Goal: Task Accomplishment & Management: Use online tool/utility

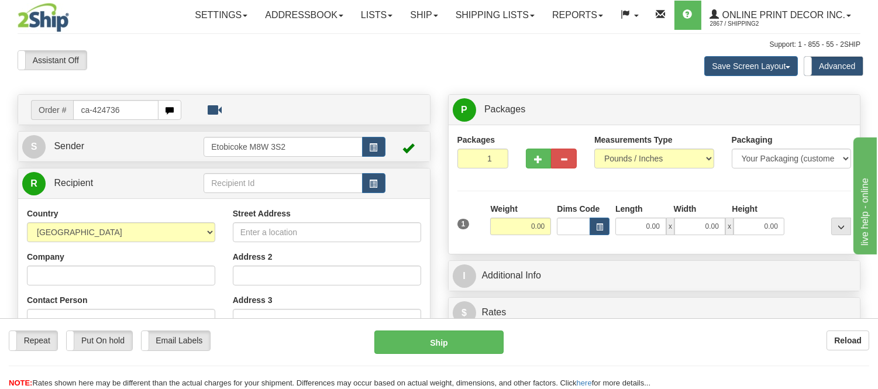
type input "ca-424736"
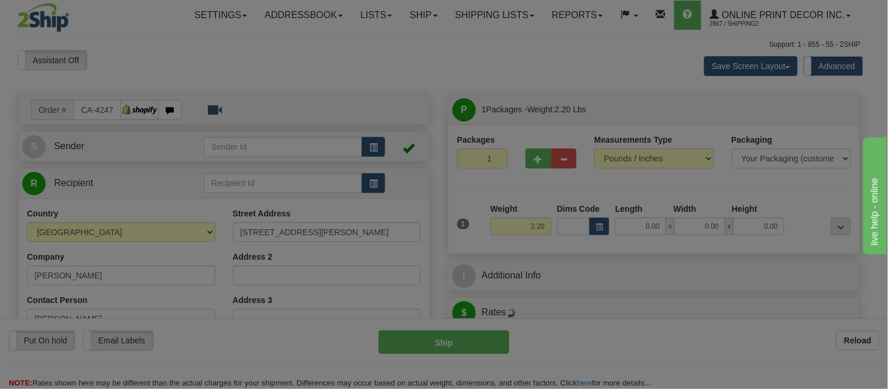
type input "NORTH YORK"
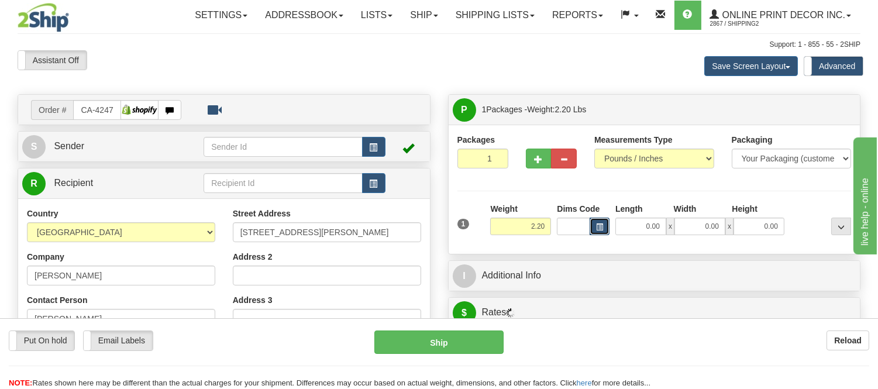
click at [605, 229] on button "button" at bounding box center [600, 227] width 20 height 18
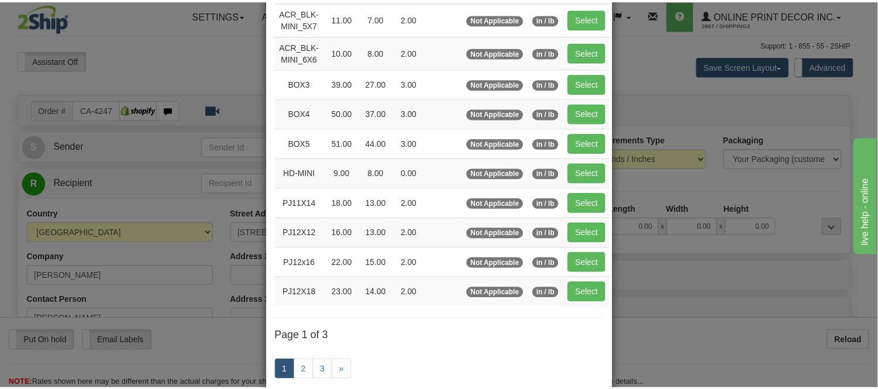
scroll to position [130, 0]
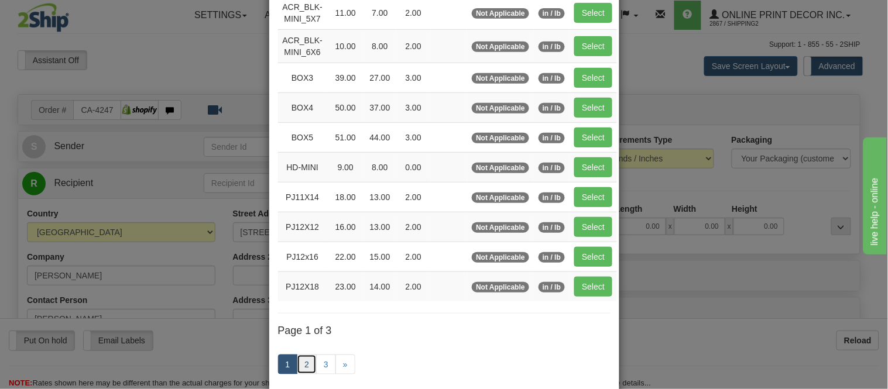
click at [305, 367] on link "2" at bounding box center [307, 365] width 20 height 20
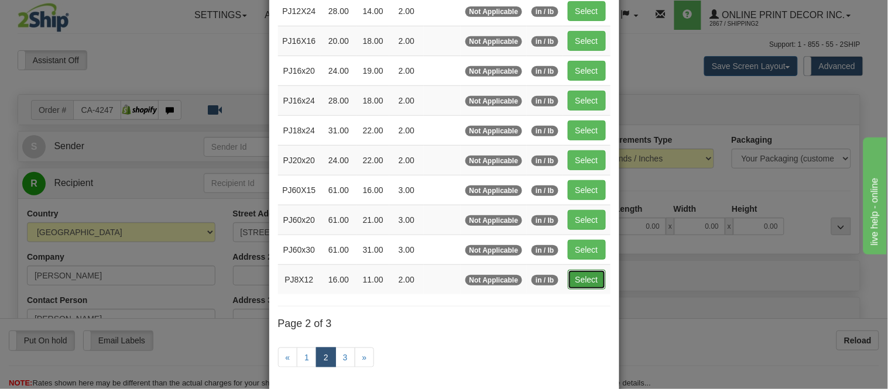
click at [583, 284] on button "Select" at bounding box center [587, 280] width 38 height 20
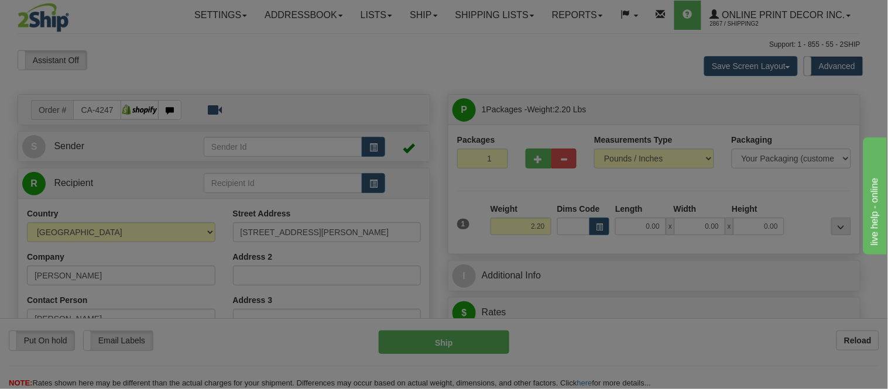
type input "PJ8X12"
type input "16.00"
type input "11.00"
type input "2.00"
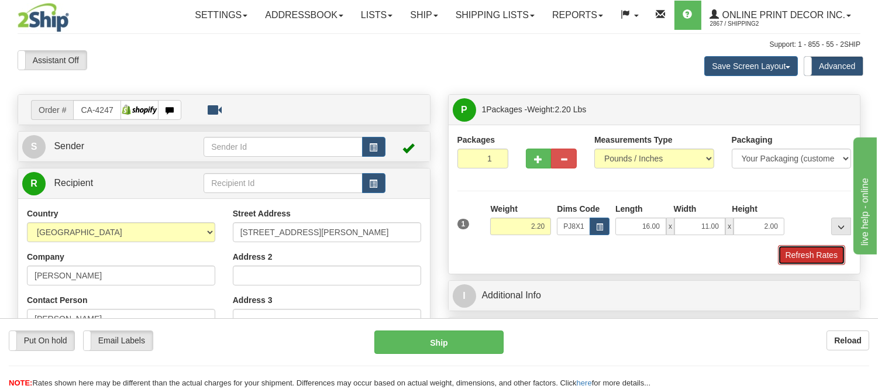
click at [816, 259] on button "Refresh Rates" at bounding box center [811, 255] width 67 height 20
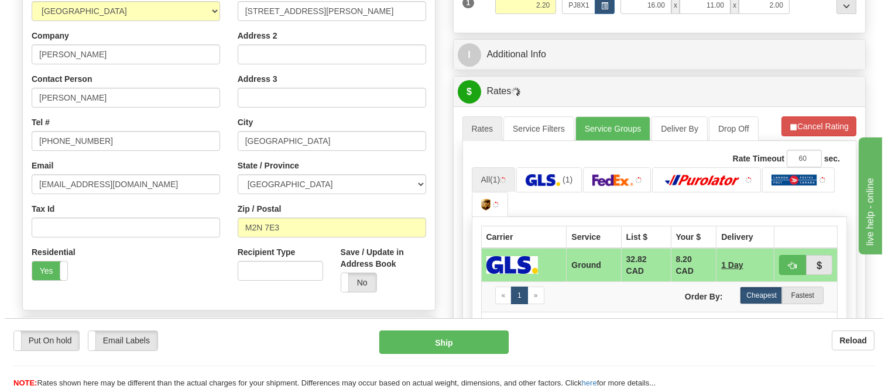
scroll to position [245, 0]
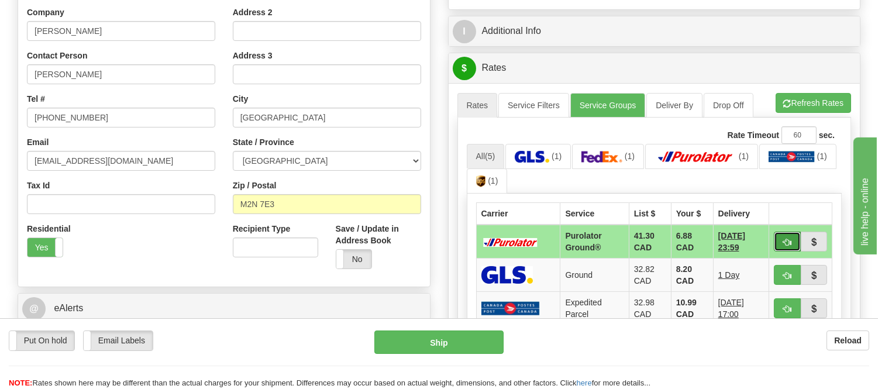
click at [781, 245] on button "button" at bounding box center [787, 242] width 27 height 20
type input "260"
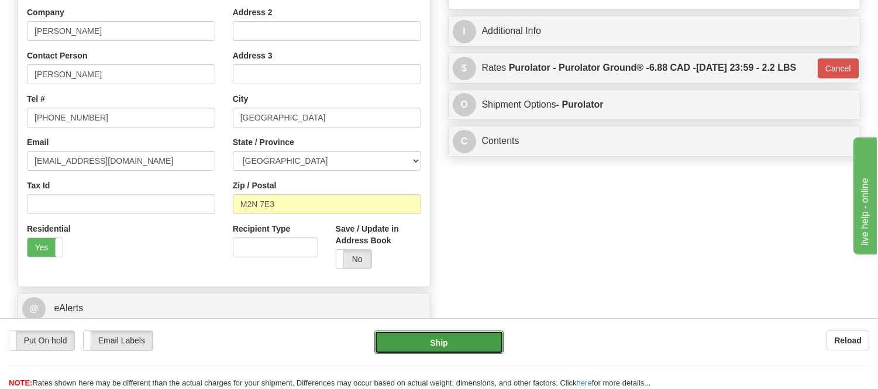
click at [478, 352] on button "Ship" at bounding box center [439, 342] width 129 height 23
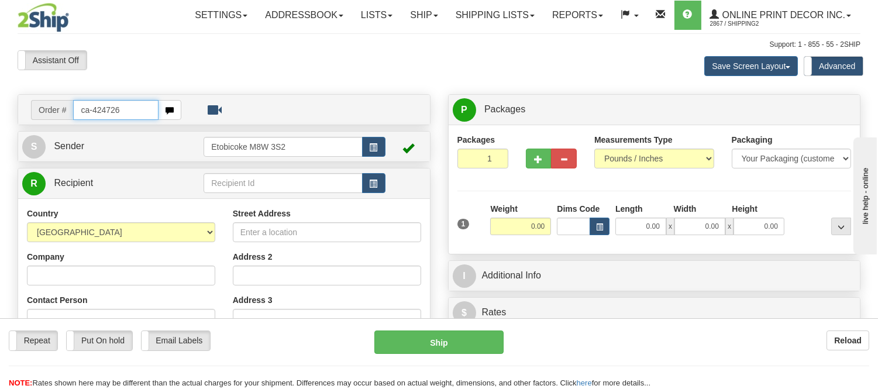
type input "ca-424726"
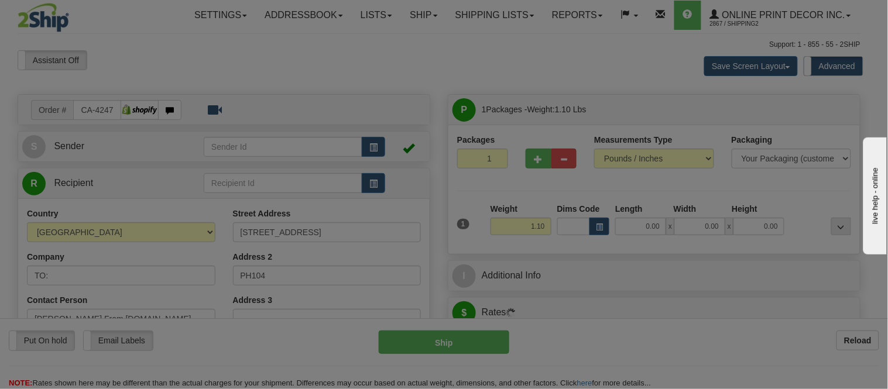
type input "TORONTO"
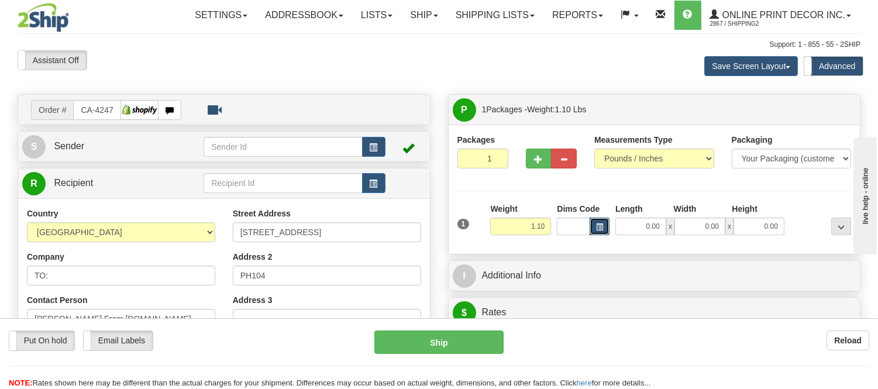
click at [606, 219] on button "button" at bounding box center [600, 227] width 20 height 18
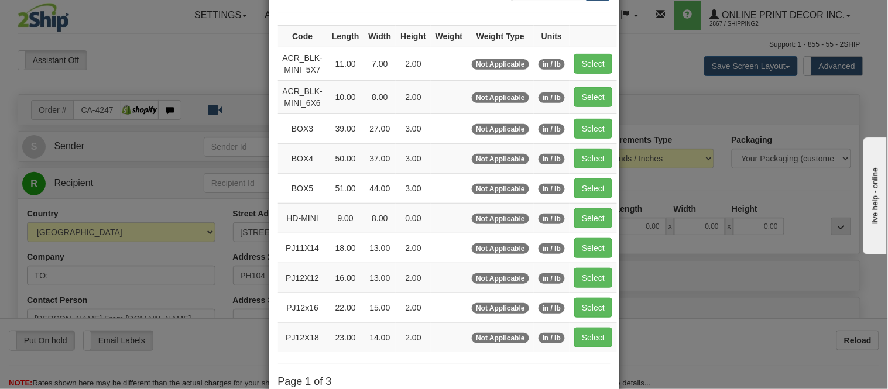
scroll to position [195, 0]
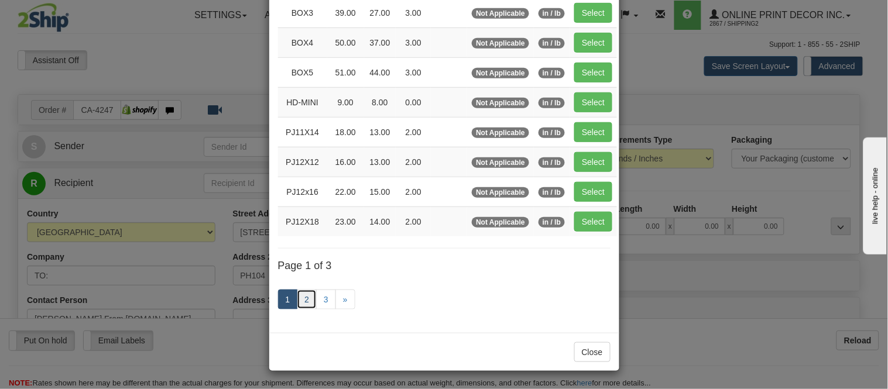
click at [303, 296] on link "2" at bounding box center [307, 300] width 20 height 20
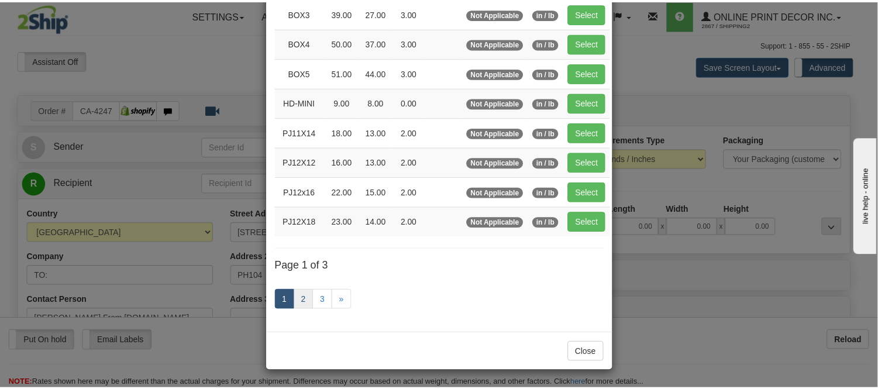
scroll to position [190, 0]
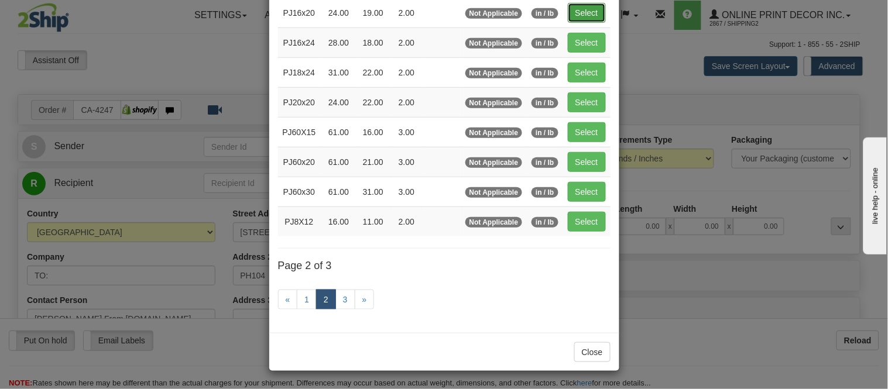
click at [575, 16] on button "Select" at bounding box center [587, 13] width 38 height 20
type input "PJ16x20"
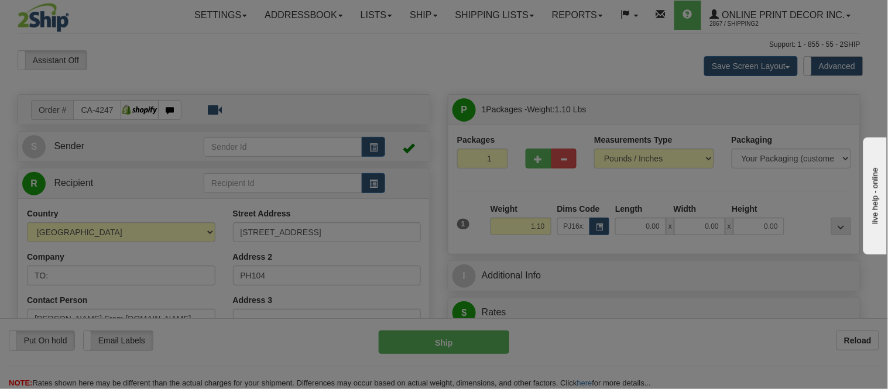
type input "24.00"
type input "19.00"
type input "2.00"
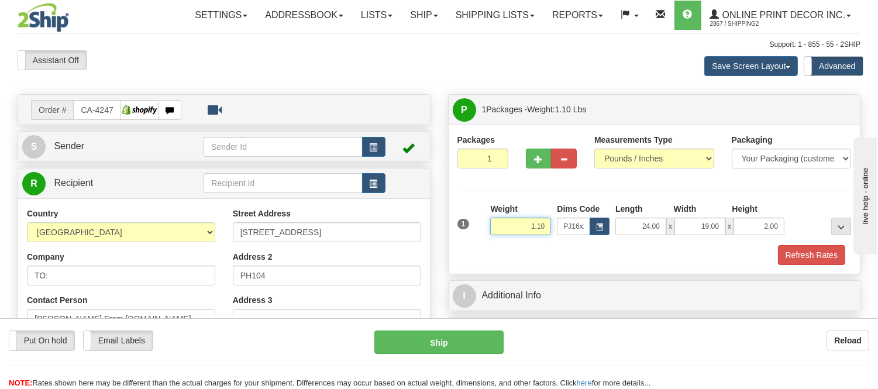
drag, startPoint x: 548, startPoint y: 224, endPoint x: 490, endPoint y: 217, distance: 58.3
click at [490, 217] on div "Weight 1.10" at bounding box center [520, 219] width 61 height 32
type input "2.10"
click at [806, 259] on button "Refresh Rates" at bounding box center [811, 255] width 67 height 20
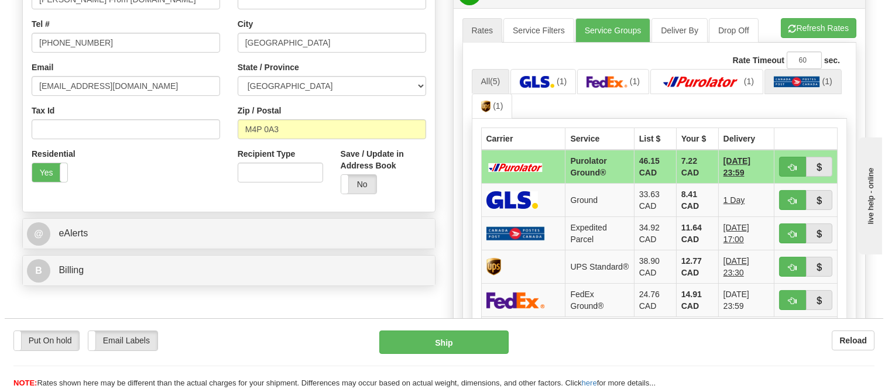
scroll to position [325, 0]
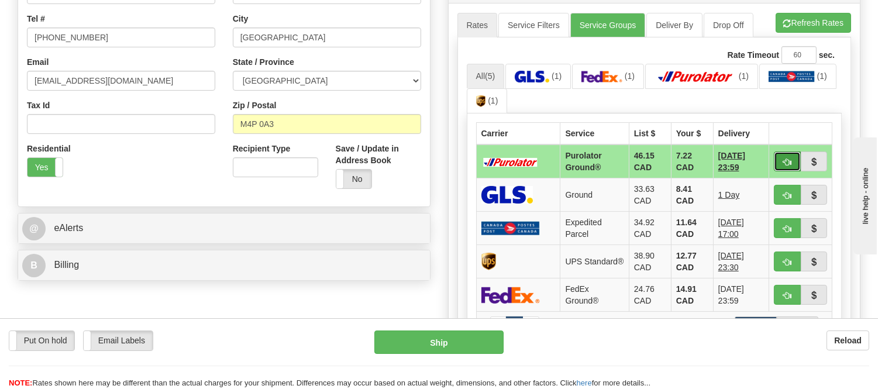
click at [781, 159] on button "button" at bounding box center [787, 162] width 27 height 20
type input "260"
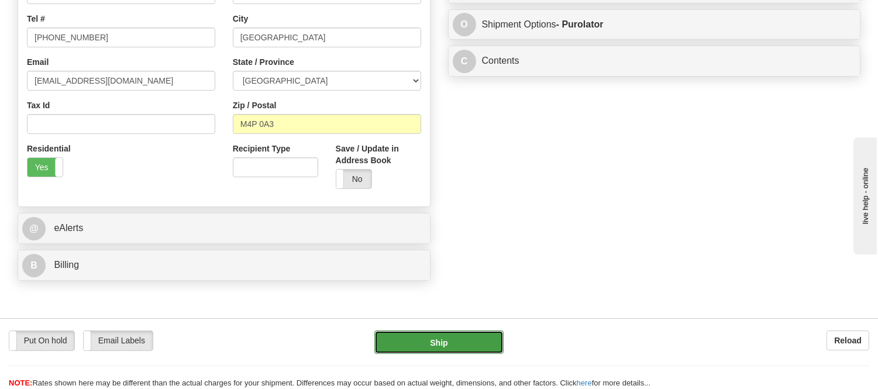
drag, startPoint x: 490, startPoint y: 334, endPoint x: 485, endPoint y: 338, distance: 6.3
click at [485, 338] on button "Ship" at bounding box center [439, 342] width 129 height 23
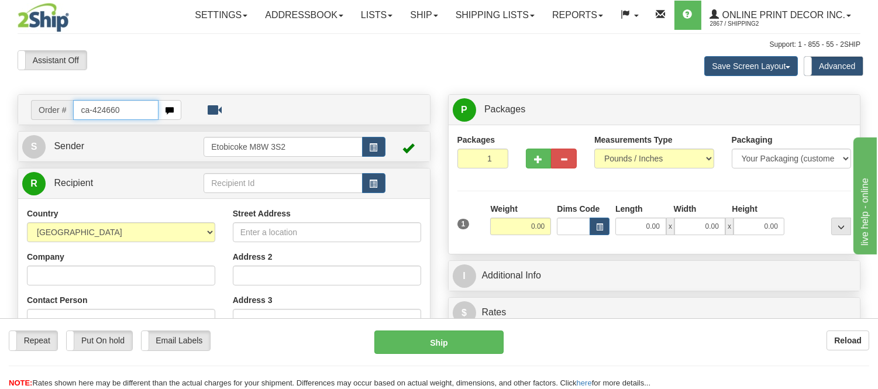
type input "ca-424660"
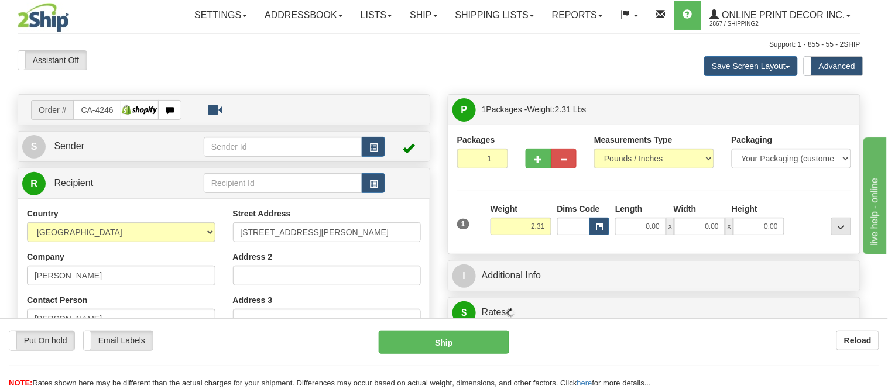
type input "[GEOGRAPHIC_DATA]"
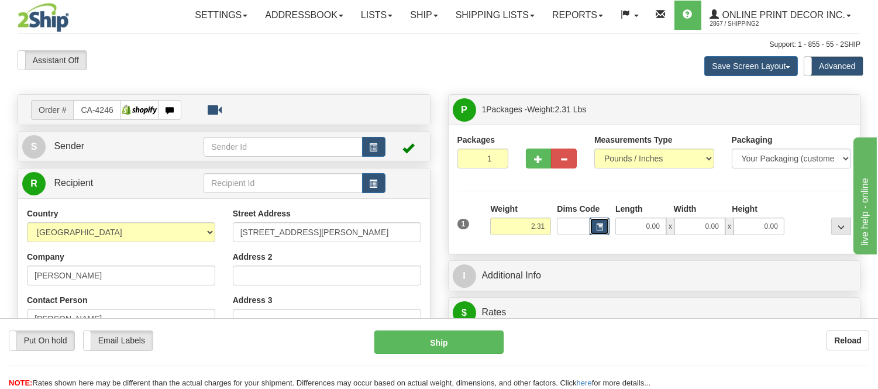
click at [597, 226] on span "button" at bounding box center [599, 227] width 7 height 6
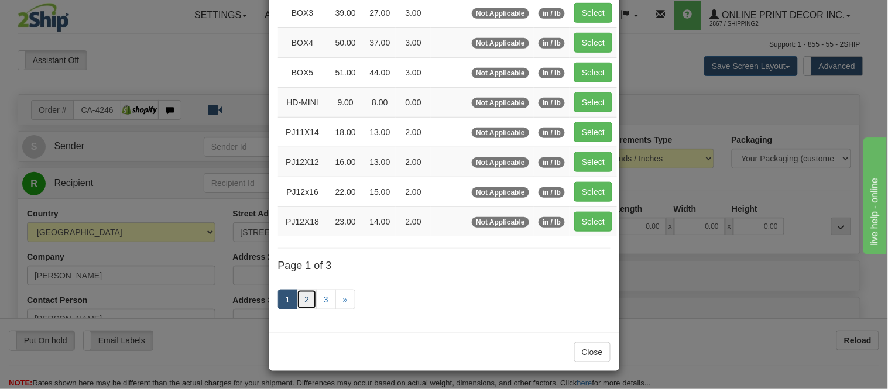
click at [304, 294] on link "2" at bounding box center [307, 300] width 20 height 20
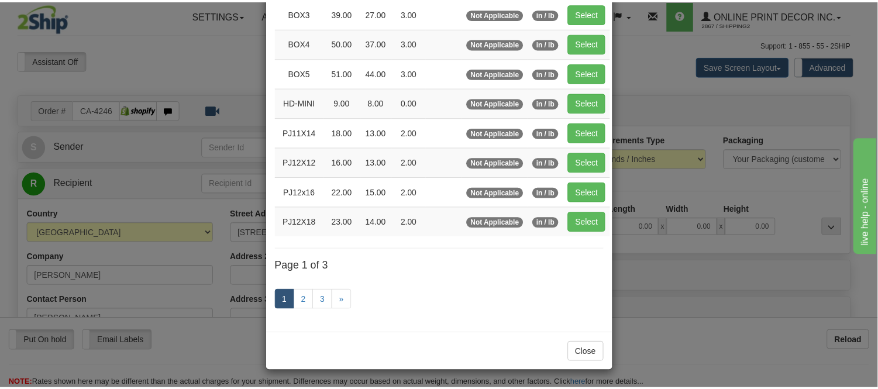
scroll to position [190, 0]
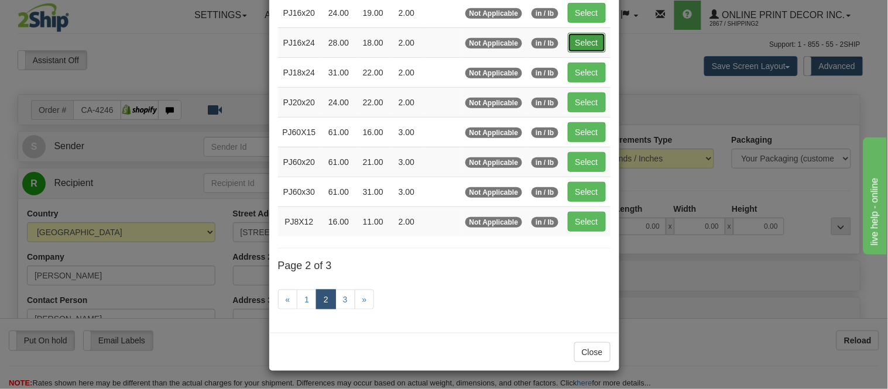
click at [586, 43] on button "Select" at bounding box center [587, 43] width 38 height 20
type input "PJ16x24"
type input "28.00"
type input "18.00"
type input "2.00"
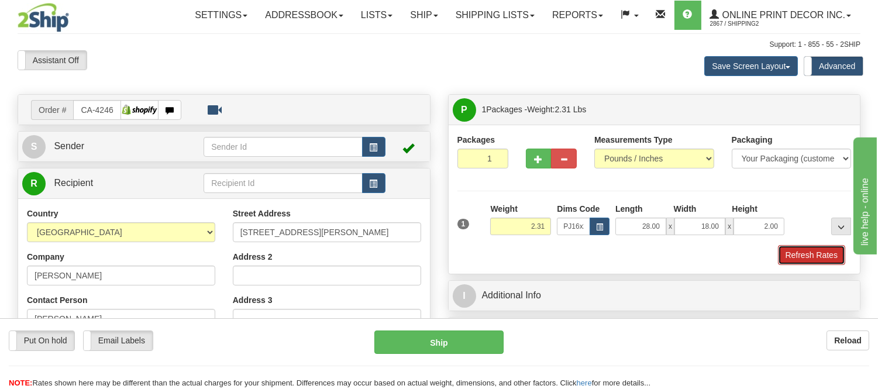
click at [794, 256] on button "Refresh Rates" at bounding box center [811, 255] width 67 height 20
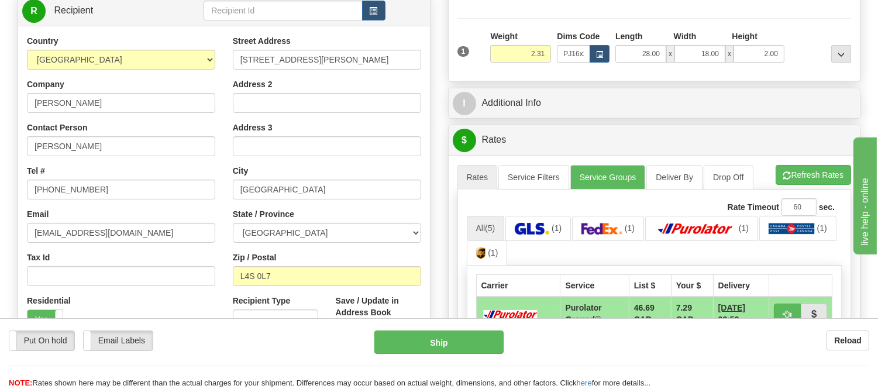
scroll to position [195, 0]
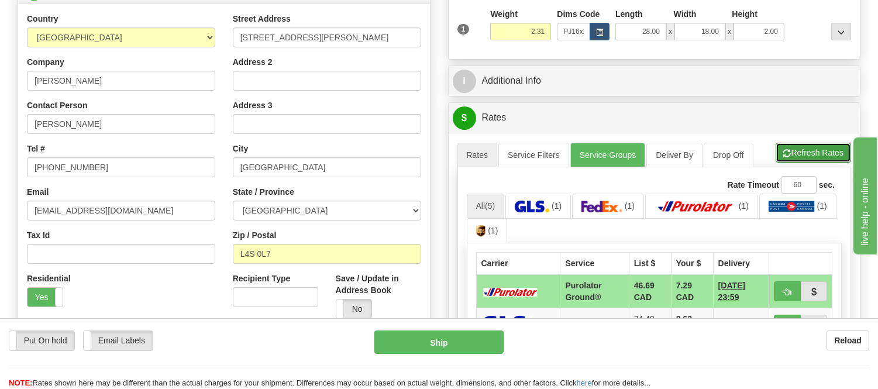
click at [798, 162] on button "Refresh Rates" at bounding box center [814, 153] width 76 height 20
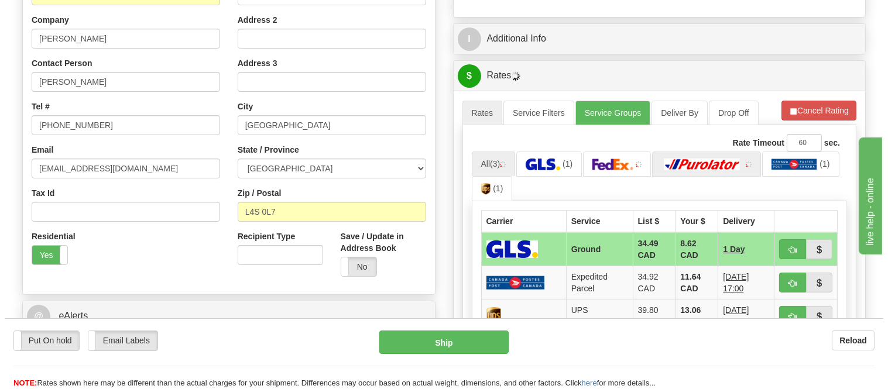
scroll to position [260, 0]
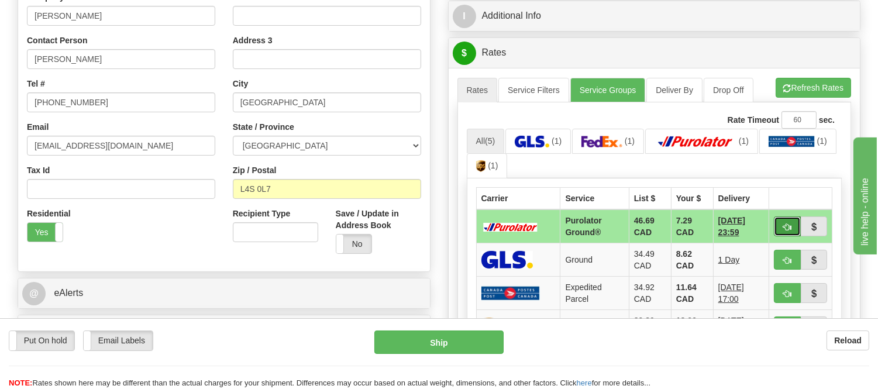
click at [776, 227] on button "button" at bounding box center [787, 227] width 27 height 20
type input "260"
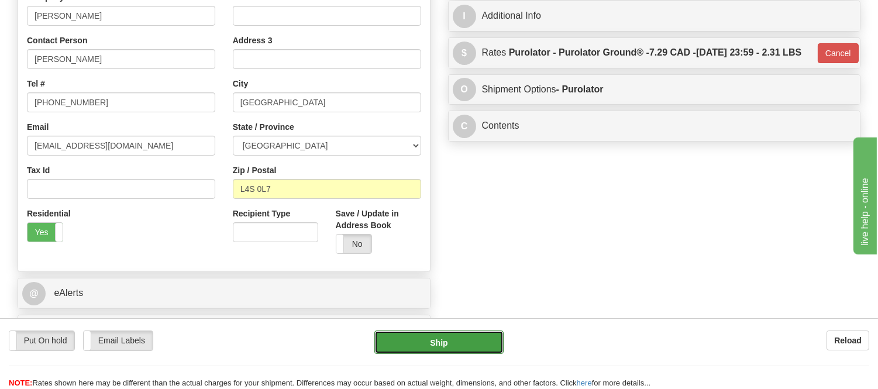
click at [448, 350] on button "Ship" at bounding box center [439, 342] width 129 height 23
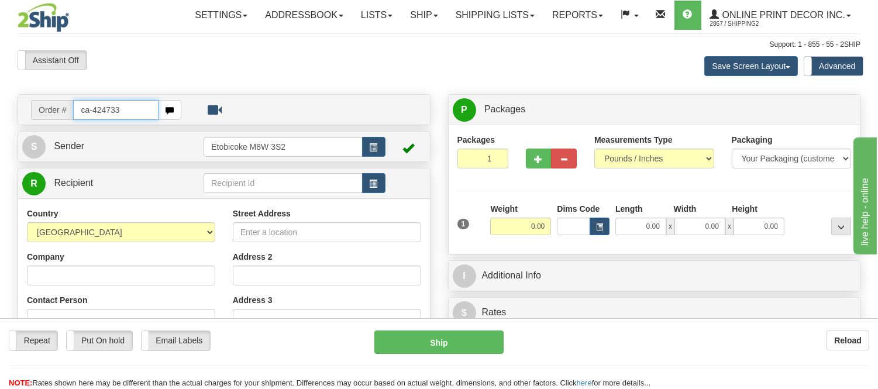
type input "ca-424733"
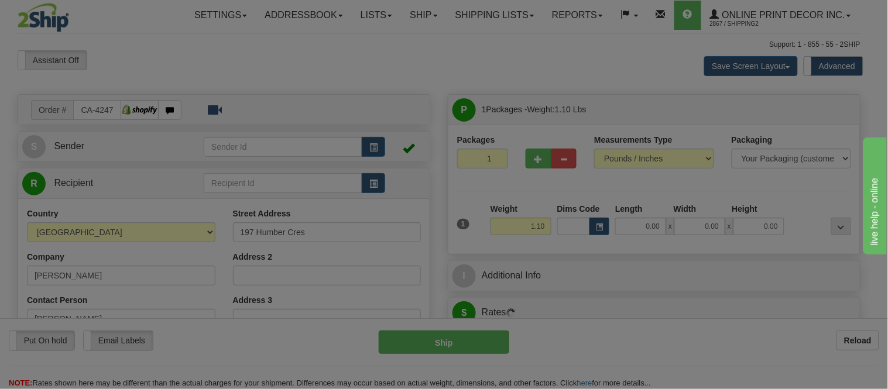
type input "THUNDER BAY"
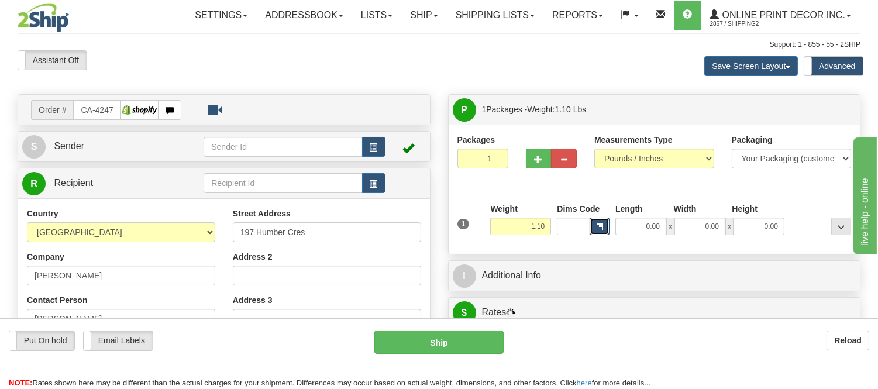
click at [598, 227] on span "button" at bounding box center [599, 227] width 7 height 6
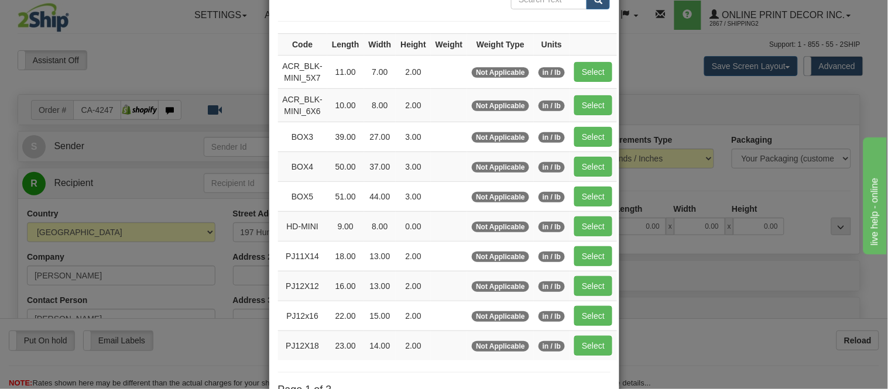
scroll to position [197, 0]
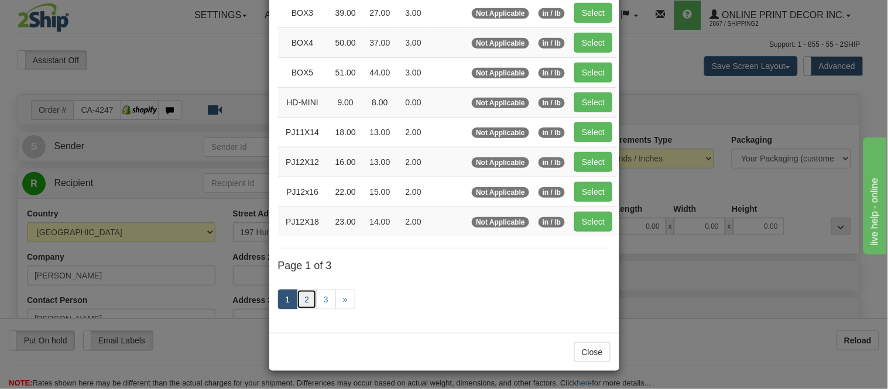
click at [299, 299] on link "2" at bounding box center [307, 300] width 20 height 20
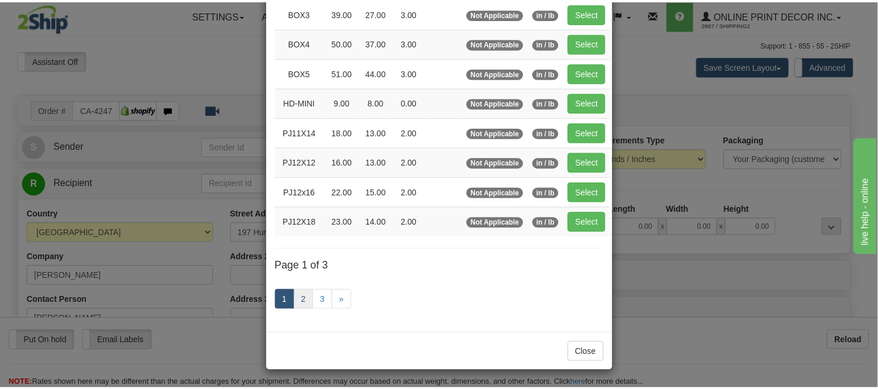
scroll to position [190, 0]
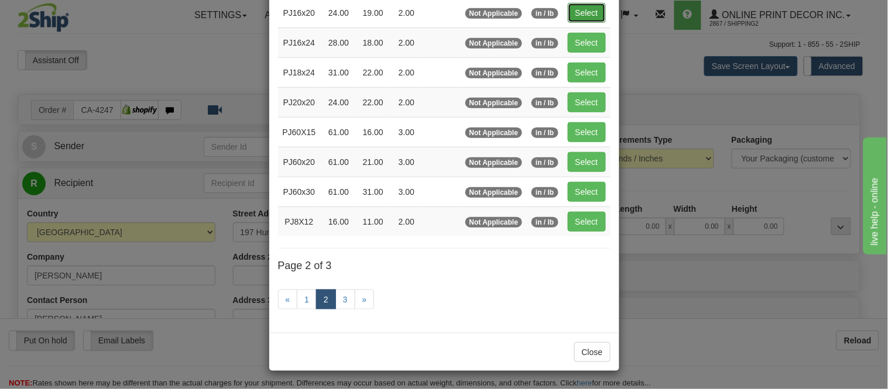
click at [575, 6] on button "Select" at bounding box center [587, 13] width 38 height 20
type input "PJ16x20"
type input "24.00"
type input "19.00"
type input "2.00"
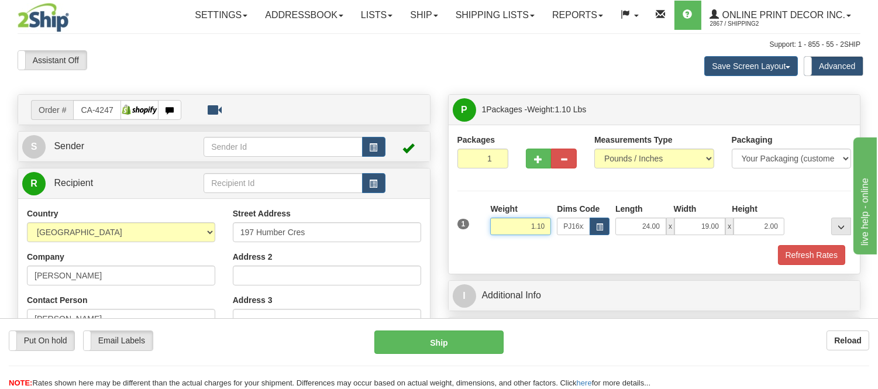
drag, startPoint x: 550, startPoint y: 227, endPoint x: 499, endPoint y: 227, distance: 50.9
click at [499, 227] on input "1.10" at bounding box center [520, 227] width 61 height 18
type input "2.10"
click at [802, 259] on button "Refresh Rates" at bounding box center [811, 255] width 67 height 20
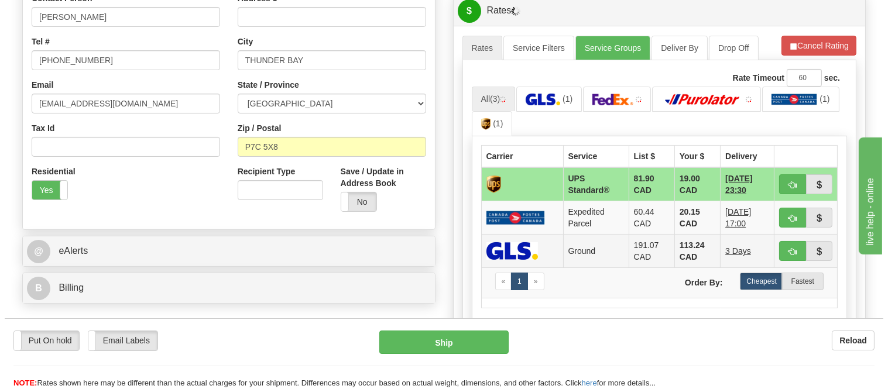
scroll to position [325, 0]
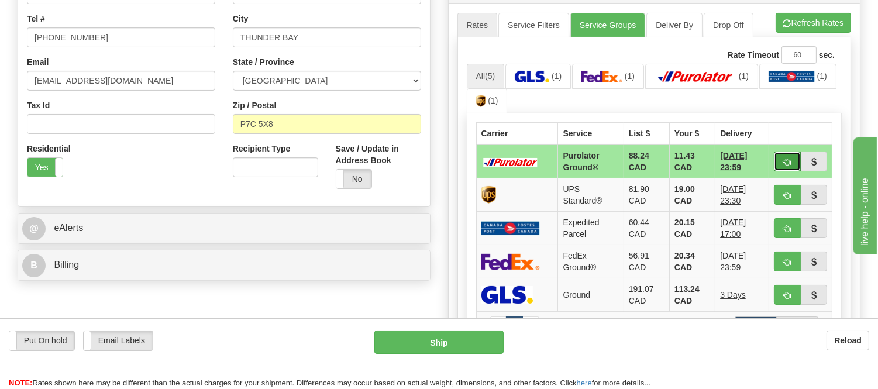
click at [784, 160] on span "button" at bounding box center [788, 163] width 8 height 8
type input "260"
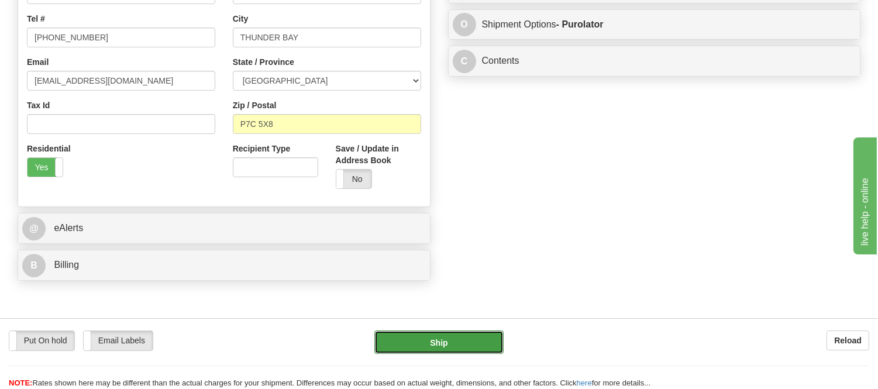
click at [487, 340] on button "Ship" at bounding box center [439, 342] width 129 height 23
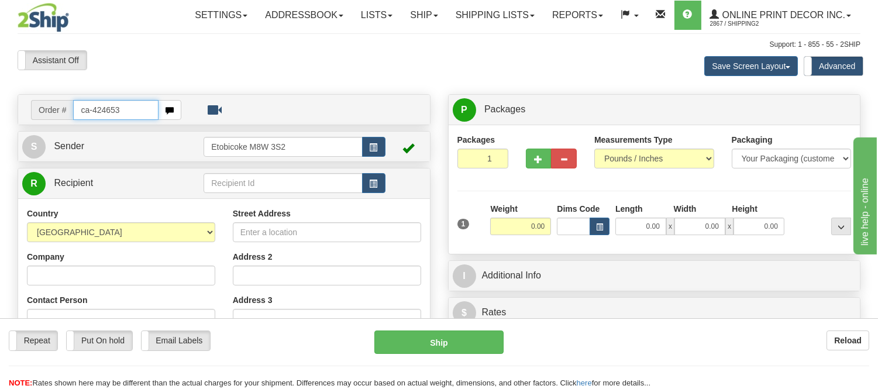
type input "ca-424653"
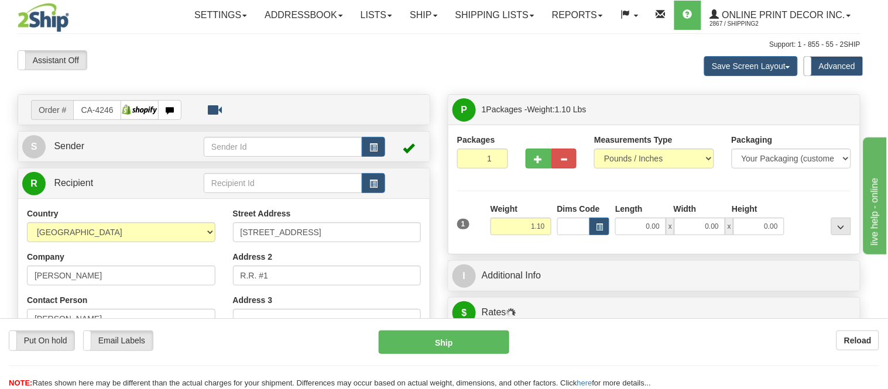
type input "TEHKUMMAH"
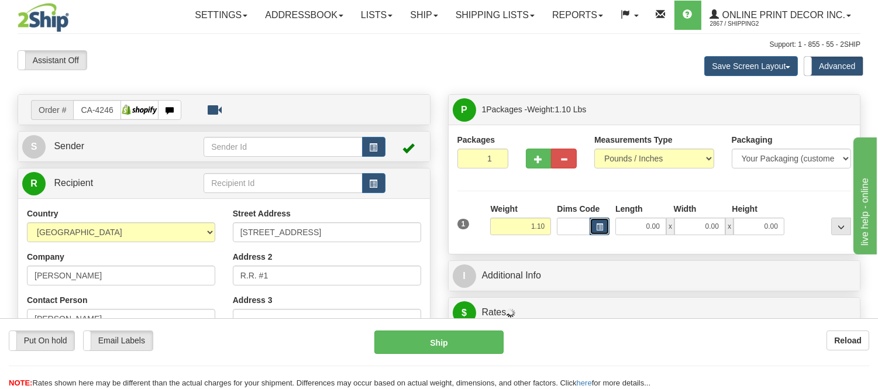
click at [600, 230] on span "button" at bounding box center [599, 227] width 7 height 6
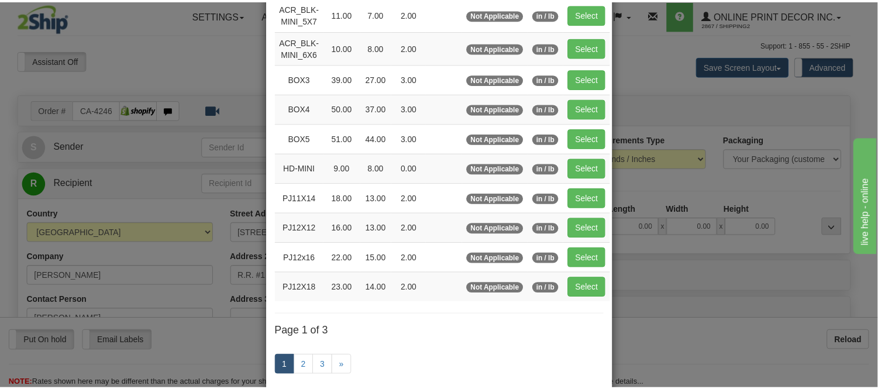
scroll to position [130, 0]
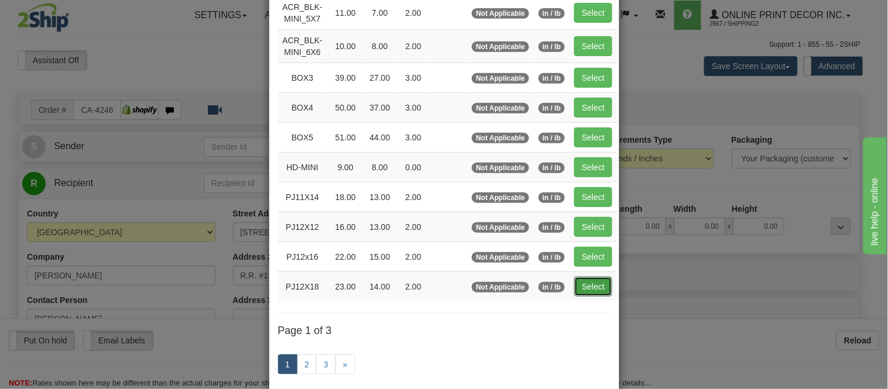
click at [586, 293] on button "Select" at bounding box center [593, 287] width 38 height 20
type input "PJ12X18"
type input "23.00"
type input "14.00"
type input "2.00"
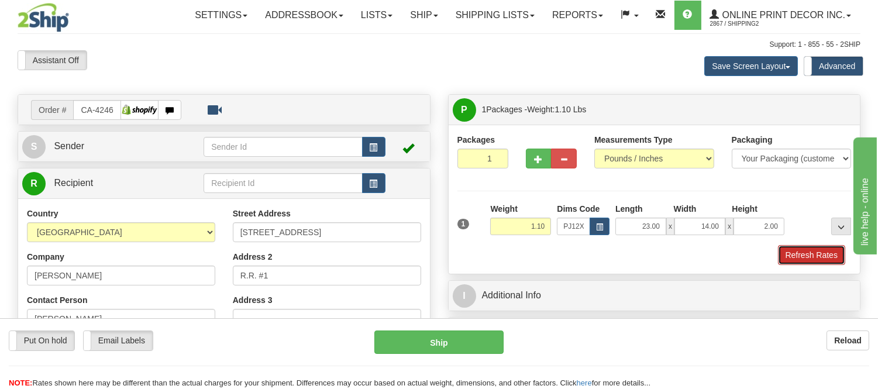
click at [814, 260] on button "Refresh Rates" at bounding box center [811, 255] width 67 height 20
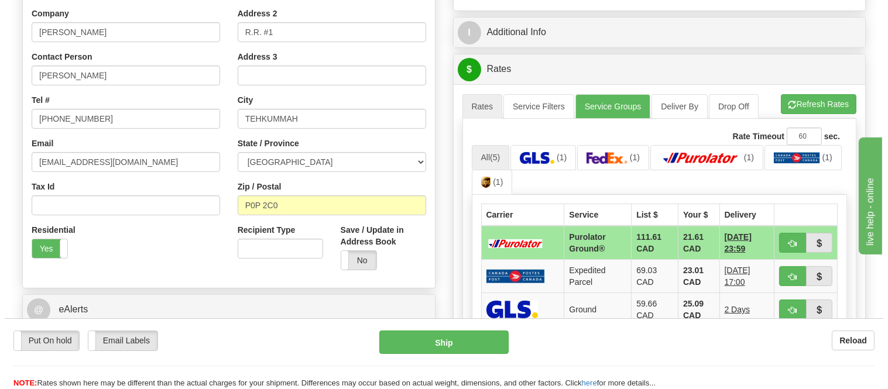
scroll to position [325, 0]
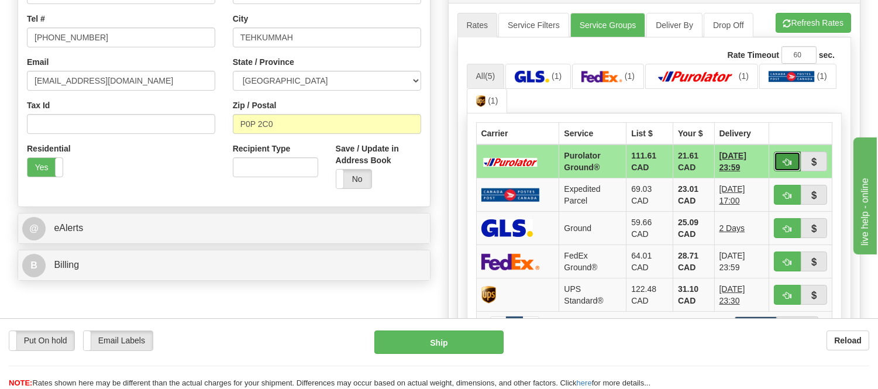
click at [787, 161] on span "button" at bounding box center [788, 163] width 8 height 8
type input "260"
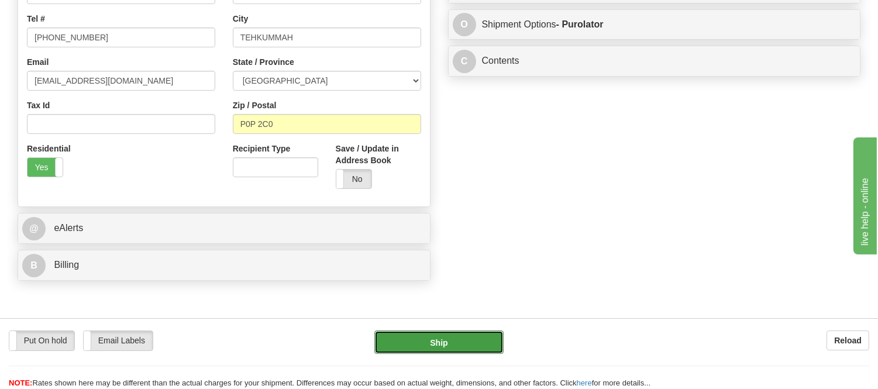
click at [480, 338] on button "Ship" at bounding box center [439, 342] width 129 height 23
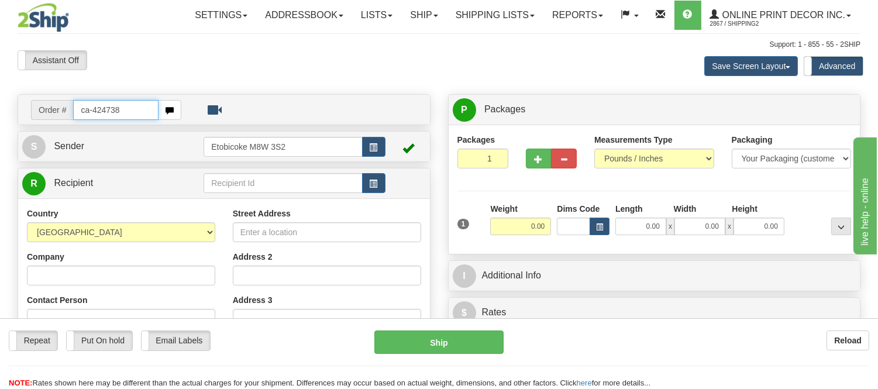
type input "ca-424738"
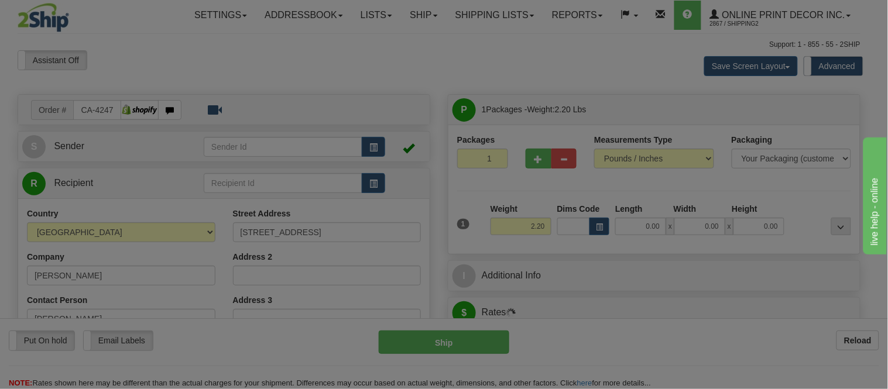
type input "TORONTO"
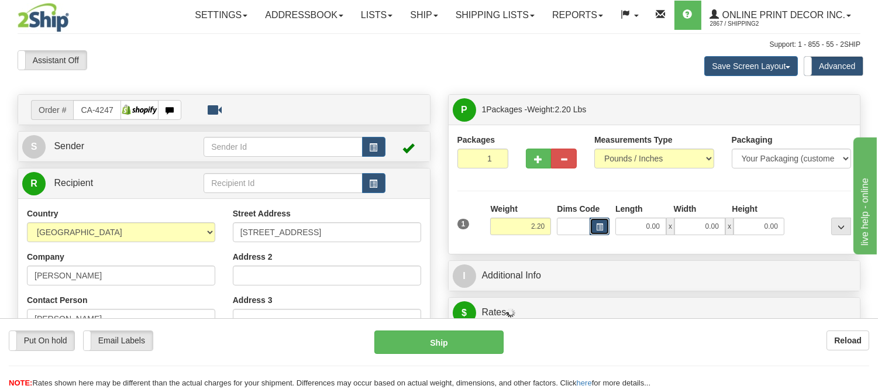
click at [597, 227] on span "button" at bounding box center [599, 227] width 7 height 6
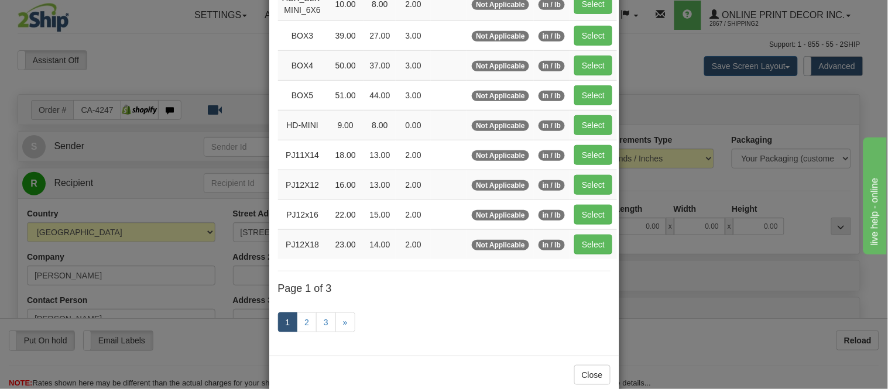
scroll to position [195, 0]
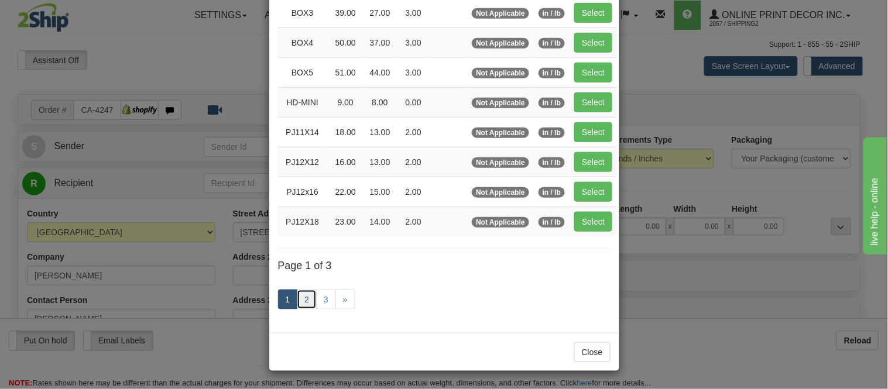
click at [301, 294] on link "2" at bounding box center [307, 300] width 20 height 20
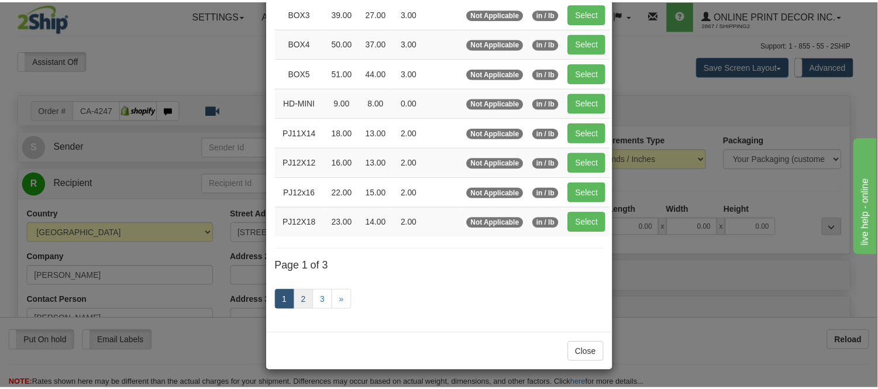
scroll to position [190, 0]
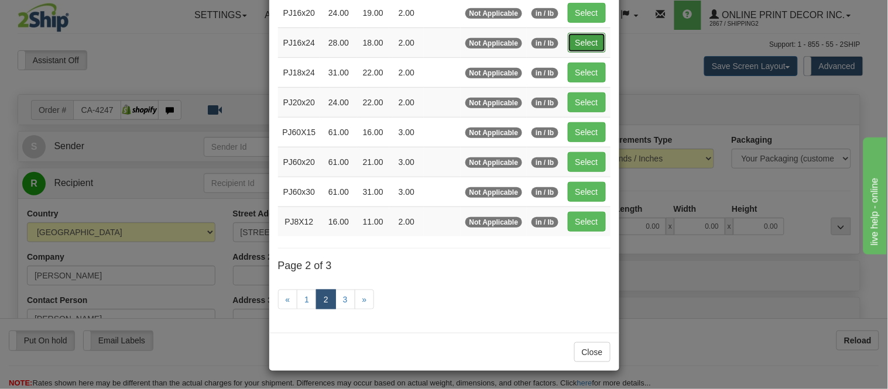
click at [584, 45] on button "Select" at bounding box center [587, 43] width 38 height 20
type input "PJ16x24"
type input "28.00"
type input "18.00"
type input "2.00"
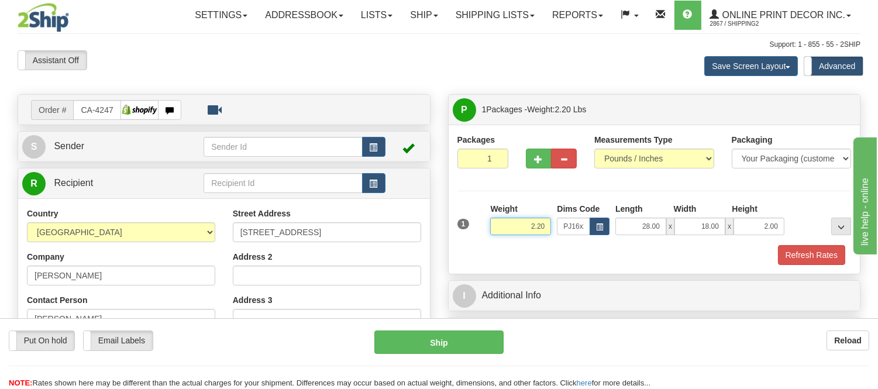
drag, startPoint x: 548, startPoint y: 222, endPoint x: 503, endPoint y: 232, distance: 46.2
click at [503, 232] on input "2.20" at bounding box center [520, 227] width 61 height 18
type input "4."
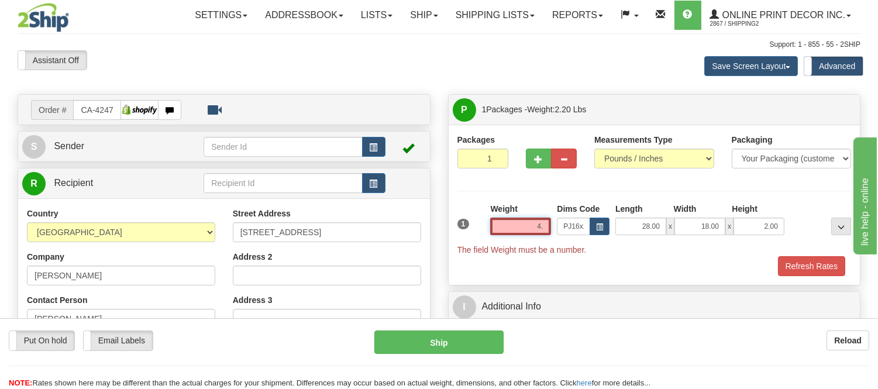
drag, startPoint x: 546, startPoint y: 225, endPoint x: 520, endPoint y: 219, distance: 26.9
click at [520, 219] on input "4." at bounding box center [520, 227] width 61 height 18
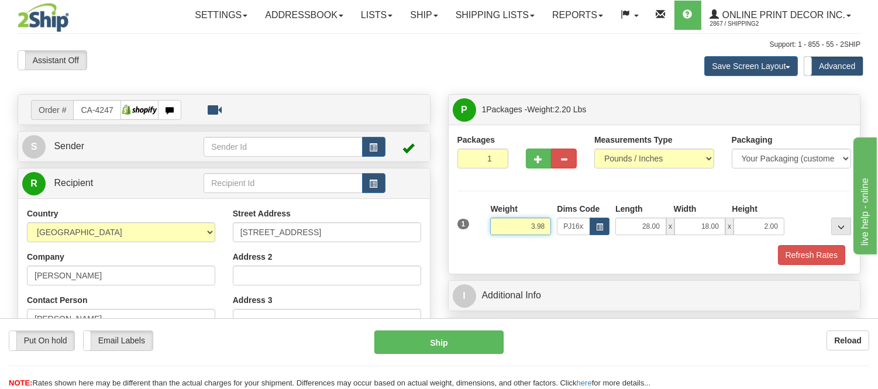
type input "3.98"
drag, startPoint x: 777, startPoint y: 229, endPoint x: 750, endPoint y: 237, distance: 28.0
click at [750, 237] on div "1 Weight 3.98 Dims Code x x" at bounding box center [655, 224] width 400 height 42
click button "Delete" at bounding box center [0, 0] width 0 height 0
type input "4.00"
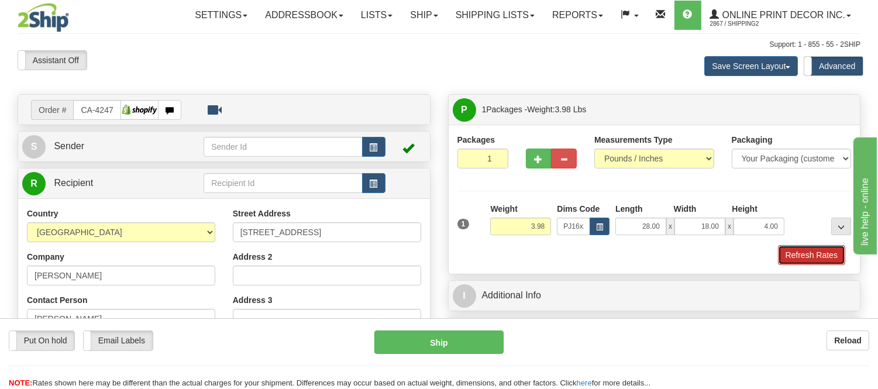
click at [805, 248] on button "Refresh Rates" at bounding box center [811, 255] width 67 height 20
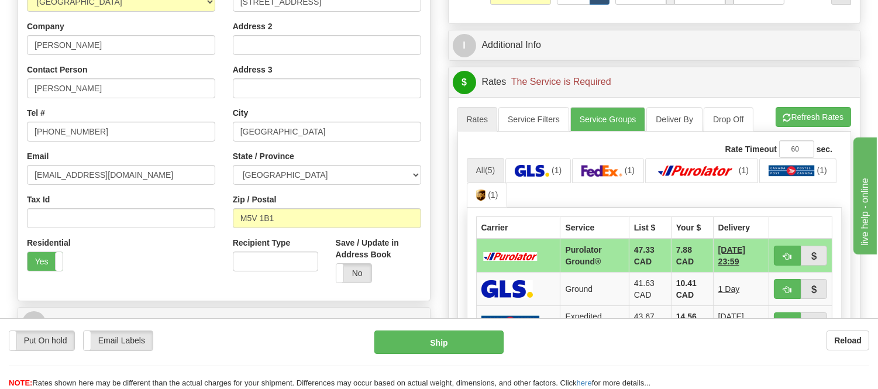
scroll to position [260, 0]
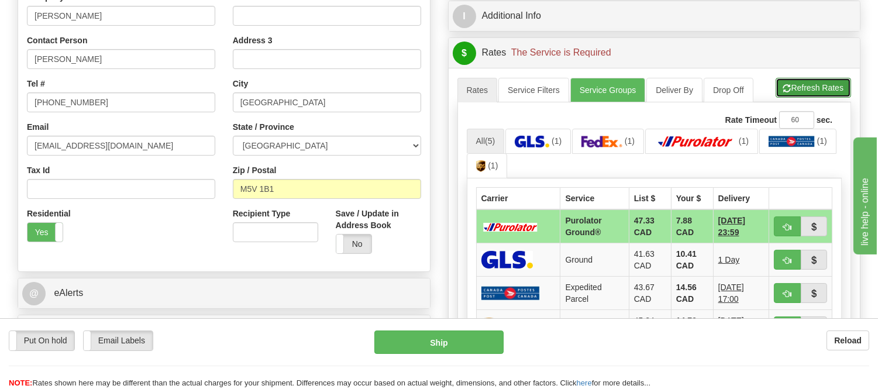
click at [836, 78] on button "Refresh Rates" at bounding box center [814, 88] width 76 height 20
click at [794, 229] on button "button" at bounding box center [787, 227] width 27 height 20
type input "260"
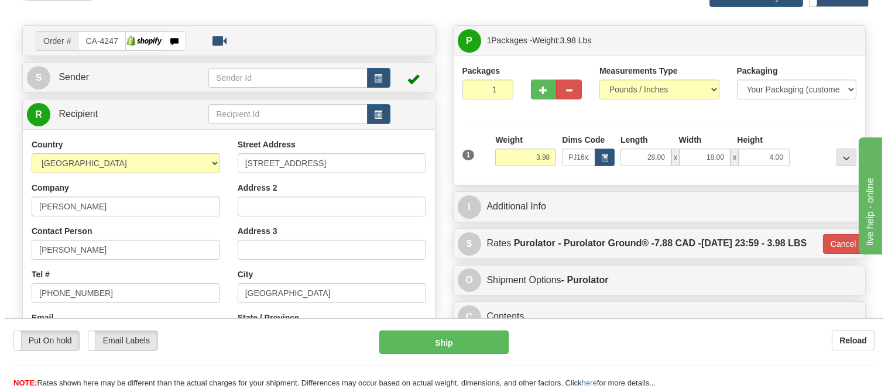
scroll to position [65, 0]
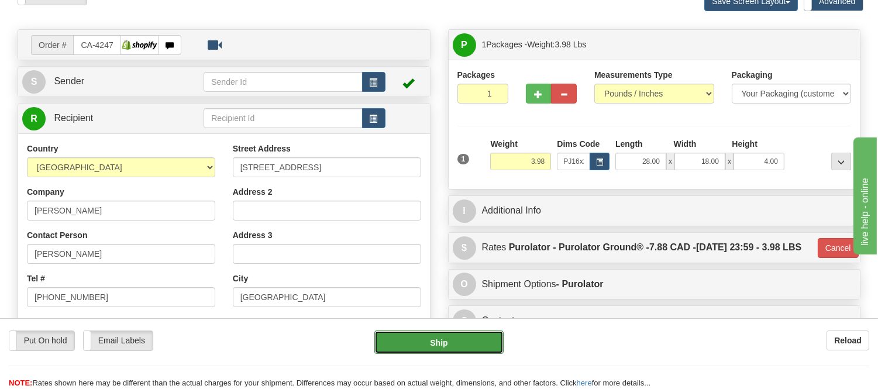
click at [442, 342] on button "Ship" at bounding box center [439, 342] width 129 height 23
